Goal: Check status: Check status

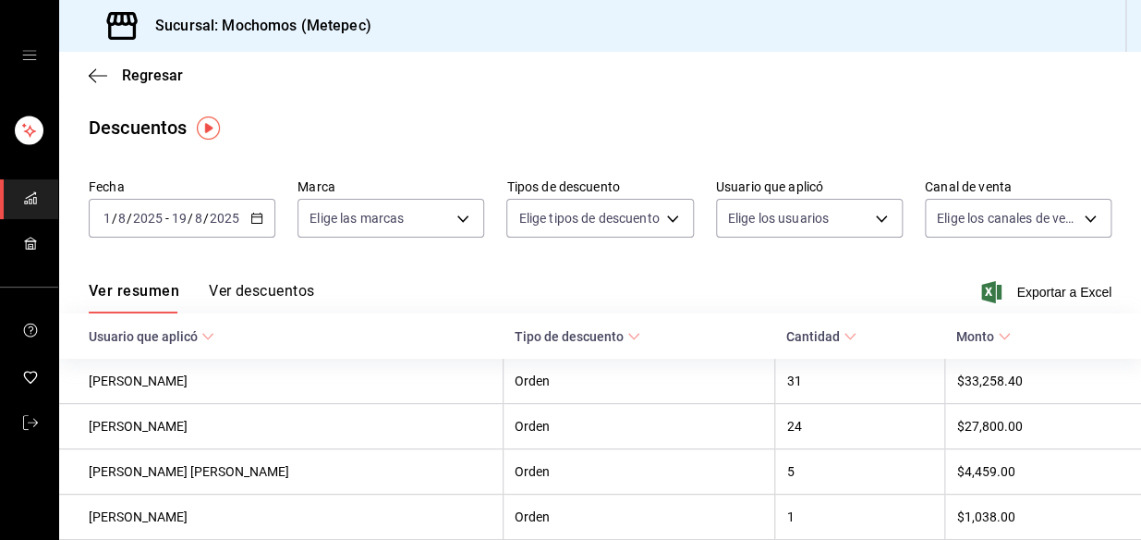
click at [29, 204] on span "mailbox folders" at bounding box center [30, 199] width 15 height 25
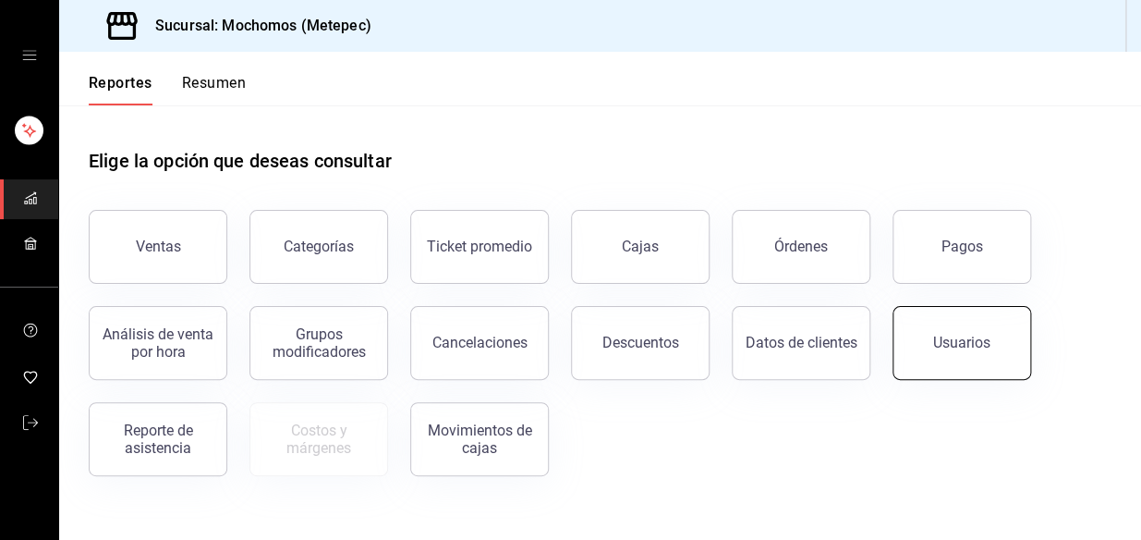
click at [940, 353] on button "Usuarios" at bounding box center [962, 343] width 139 height 74
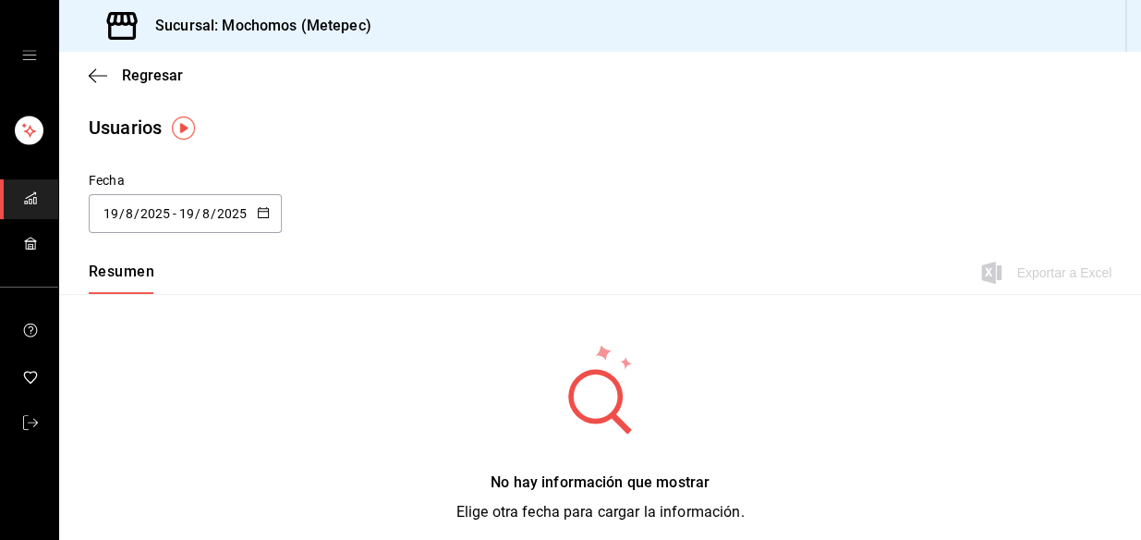
click at [252, 216] on div "[DATE] [DATE] - [DATE] [DATE]" at bounding box center [185, 213] width 193 height 39
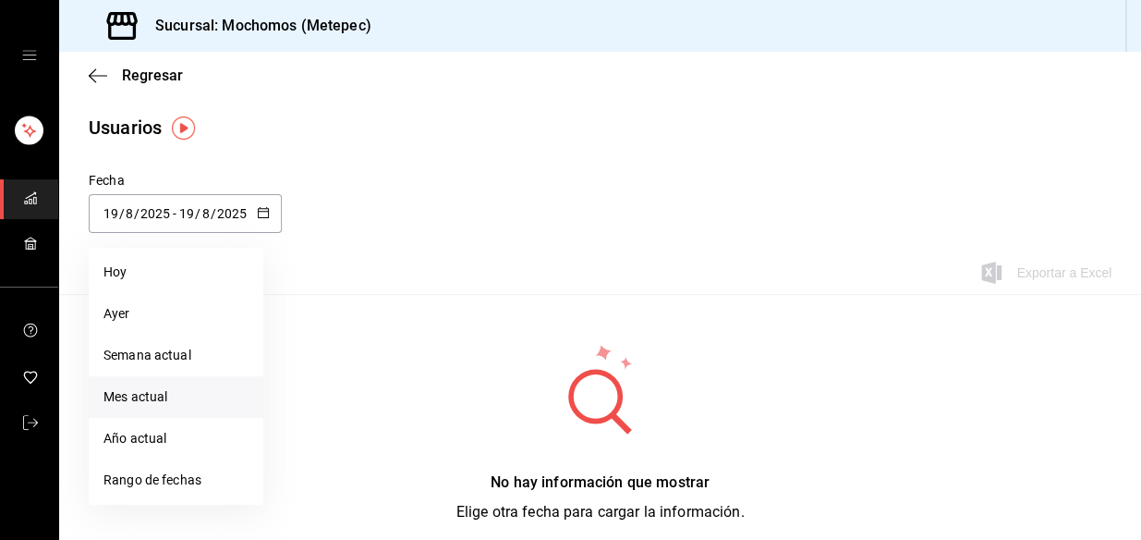
click at [195, 389] on li "Mes actual" at bounding box center [176, 397] width 175 height 42
type input "[DATE]"
type input "1"
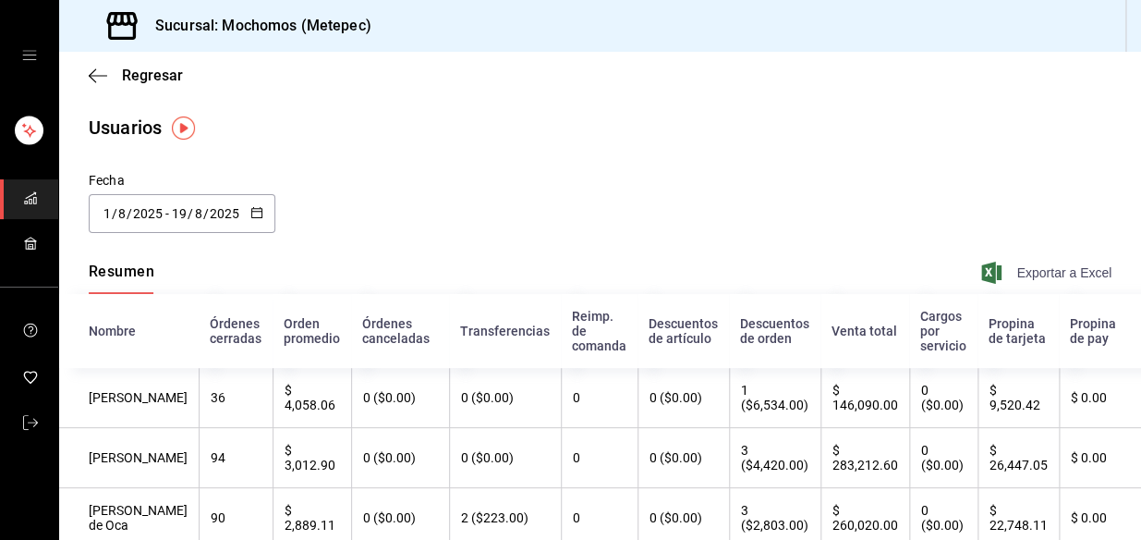
click at [1058, 274] on span "Exportar a Excel" at bounding box center [1048, 273] width 127 height 22
drag, startPoint x: 457, startPoint y: 141, endPoint x: 472, endPoint y: 153, distance: 19.8
click at [250, 217] on icon "button" at bounding box center [256, 212] width 13 height 13
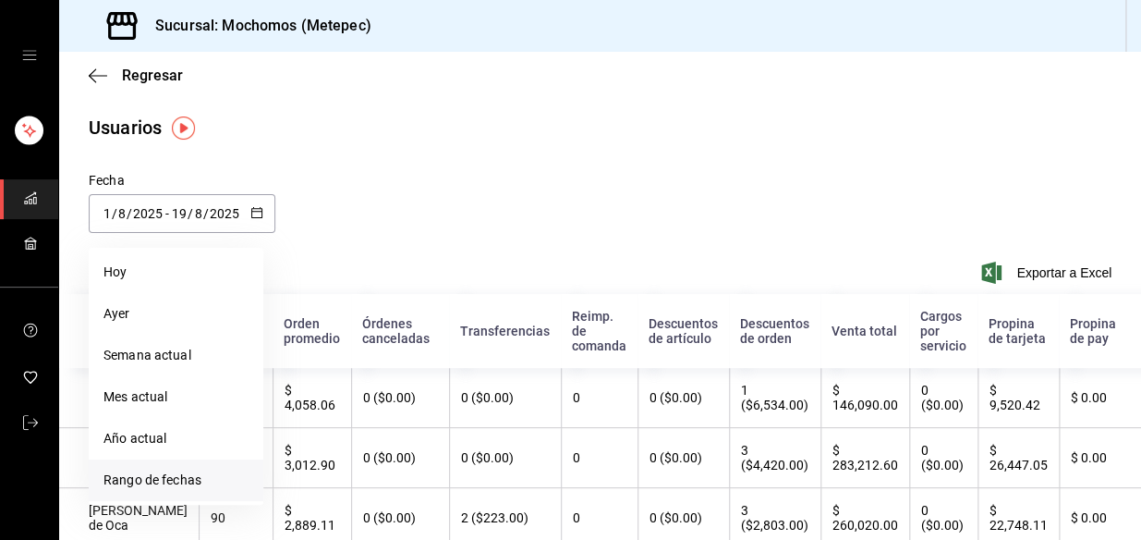
click at [181, 485] on li "Rango de fechas" at bounding box center [176, 480] width 175 height 42
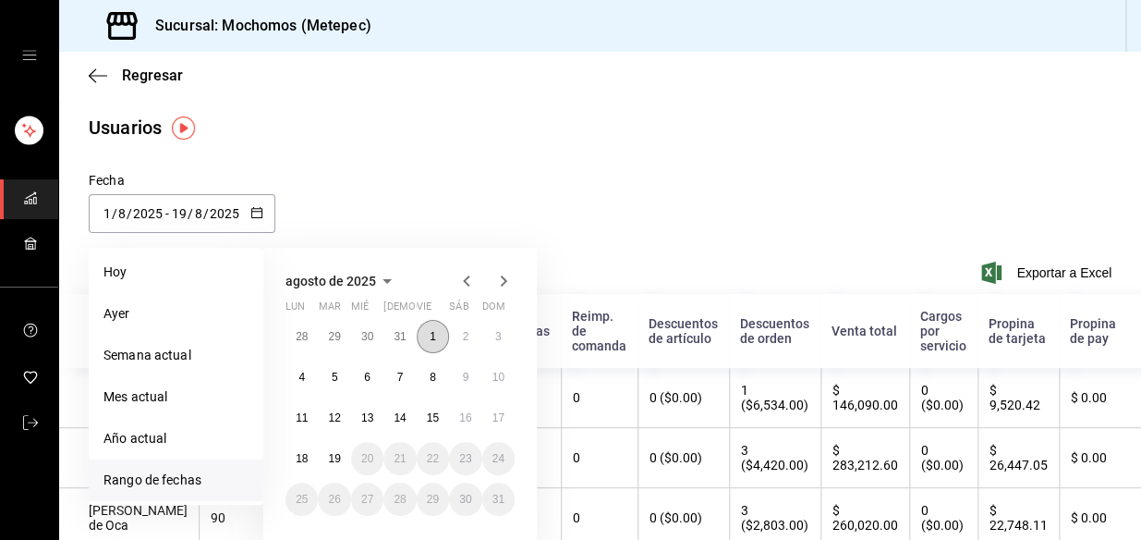
click at [423, 332] on button "1" at bounding box center [433, 336] width 32 height 33
click at [335, 453] on abbr "19" at bounding box center [334, 458] width 12 height 13
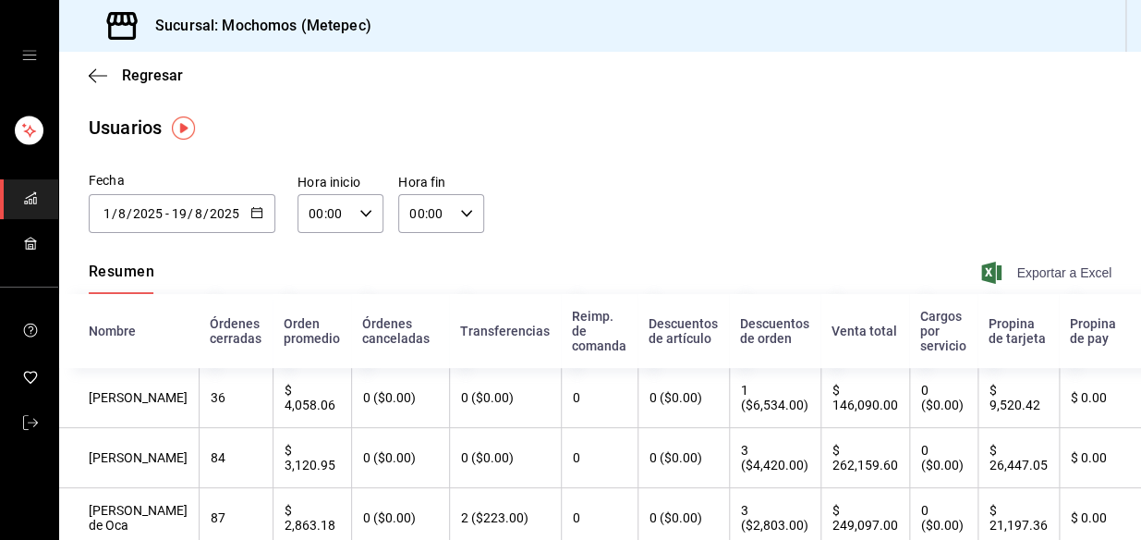
click at [1022, 274] on span "Exportar a Excel" at bounding box center [1048, 273] width 127 height 22
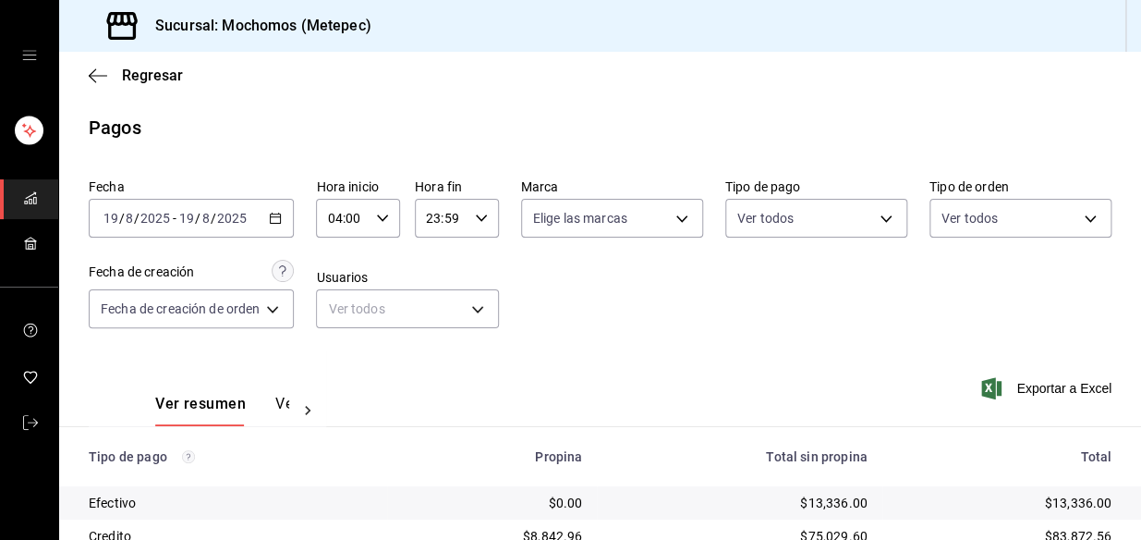
scroll to position [310, 0]
click at [286, 216] on div "[DATE] [DATE] - [DATE] [DATE]" at bounding box center [191, 218] width 205 height 39
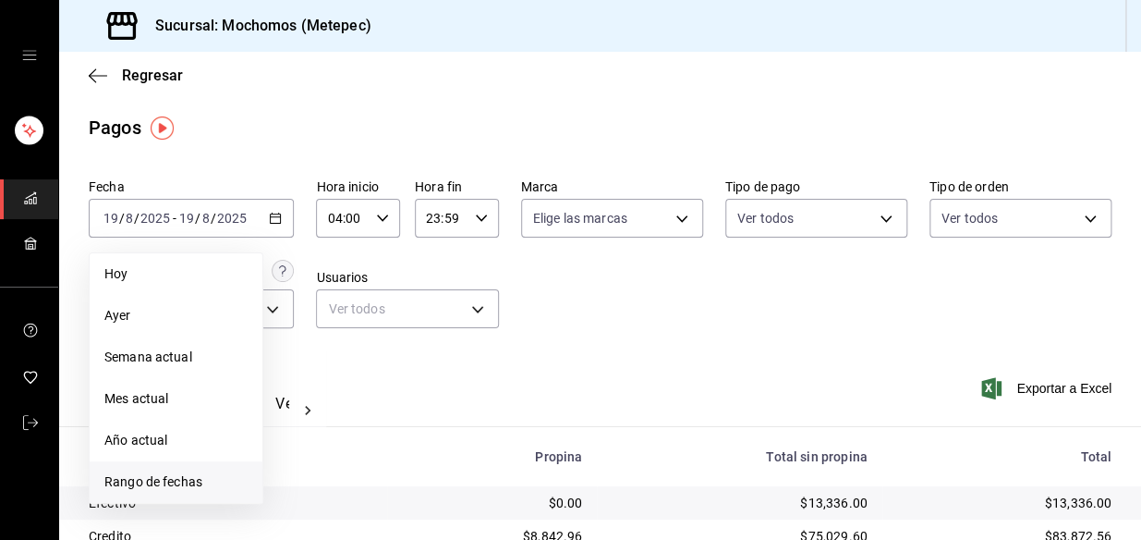
click at [167, 472] on span "Rango de fechas" at bounding box center [175, 481] width 143 height 19
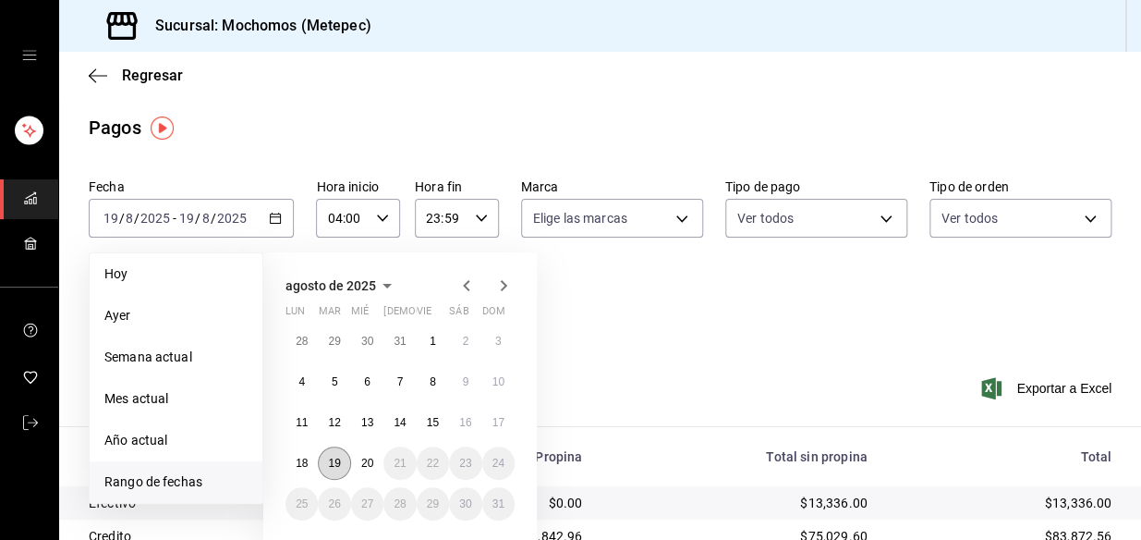
click at [341, 460] on button "19" at bounding box center [334, 462] width 32 height 33
click at [366, 453] on button "20" at bounding box center [367, 462] width 32 height 33
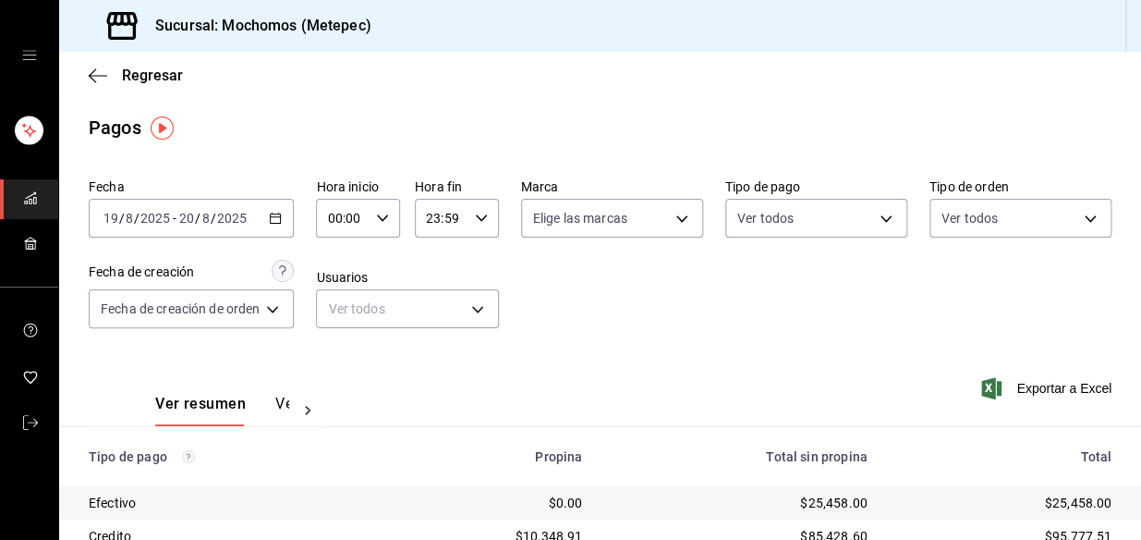
click at [382, 219] on \(Stroke\) "button" at bounding box center [382, 217] width 11 height 6
click at [338, 357] on span "04" at bounding box center [339, 359] width 12 height 15
type input "04:00"
click at [475, 213] on div at bounding box center [570, 270] width 1141 height 540
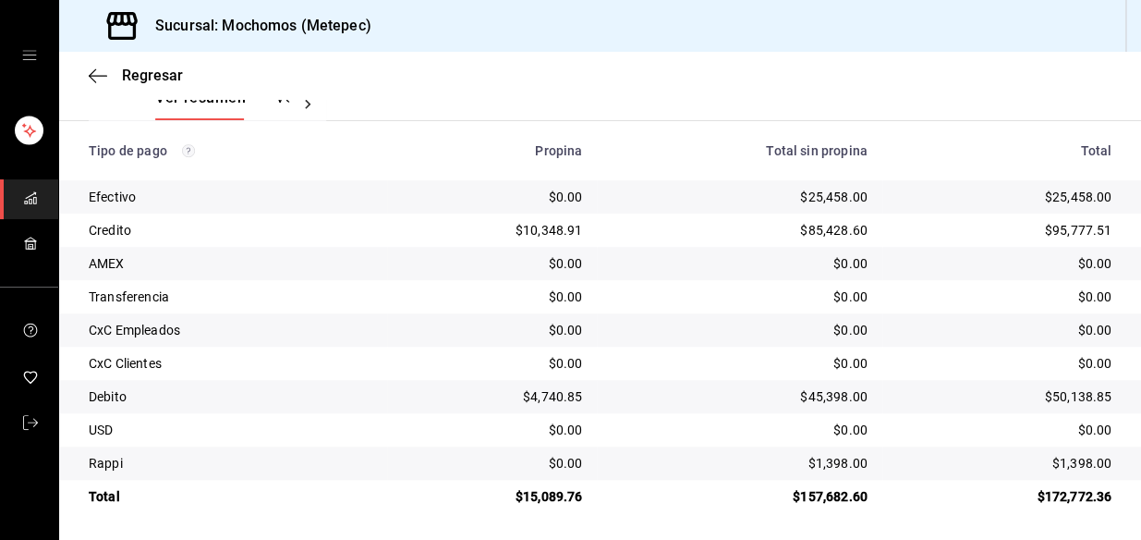
scroll to position [310, 0]
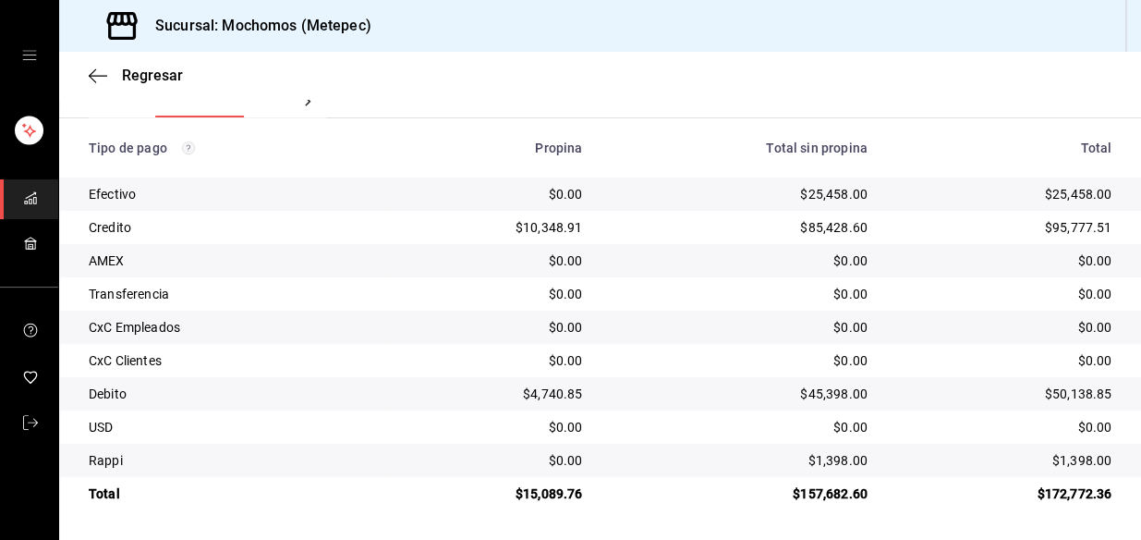
click at [167, 455] on div "Rappi" at bounding box center [231, 460] width 284 height 18
drag, startPoint x: 1037, startPoint y: 460, endPoint x: 1114, endPoint y: 462, distance: 77.6
click at [1114, 462] on td "$1,398.00" at bounding box center [1012, 460] width 259 height 33
click at [761, 433] on div "$0.00" at bounding box center [739, 427] width 255 height 18
drag, startPoint x: 1074, startPoint y: 457, endPoint x: 1099, endPoint y: 457, distance: 25.0
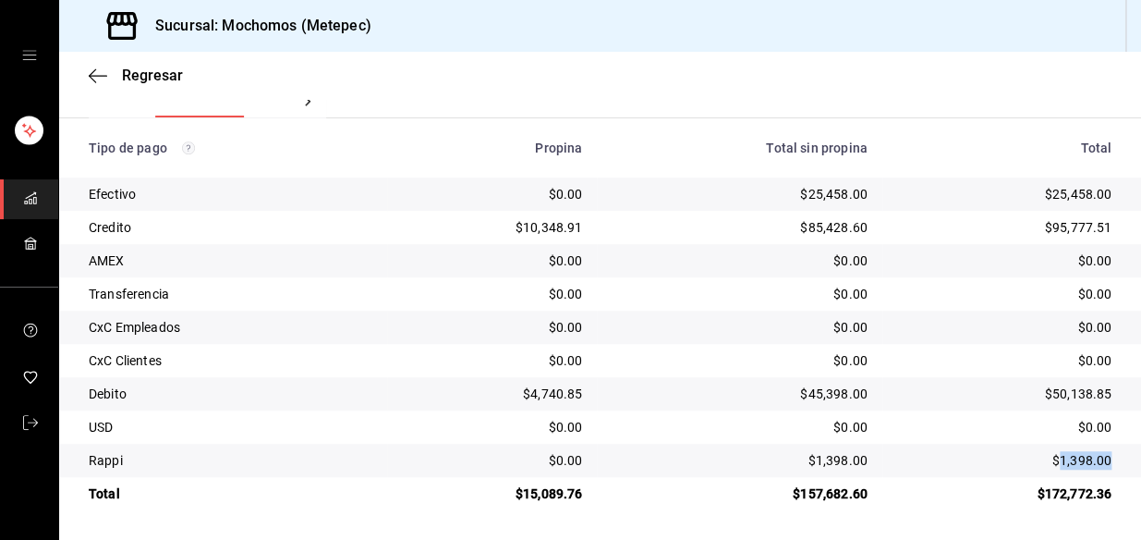
click at [1099, 457] on td "$1,398.00" at bounding box center [1012, 460] width 259 height 33
